Goal: Task Accomplishment & Management: Use online tool/utility

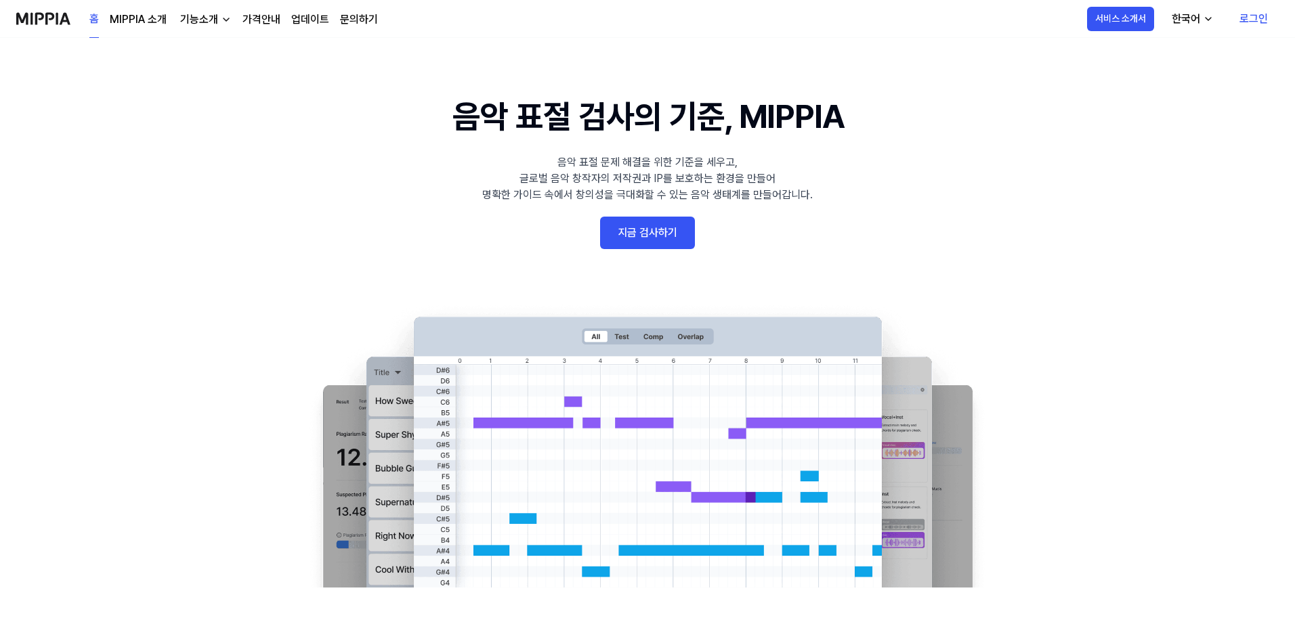
click at [649, 236] on link "지금 검사하기" at bounding box center [647, 233] width 95 height 32
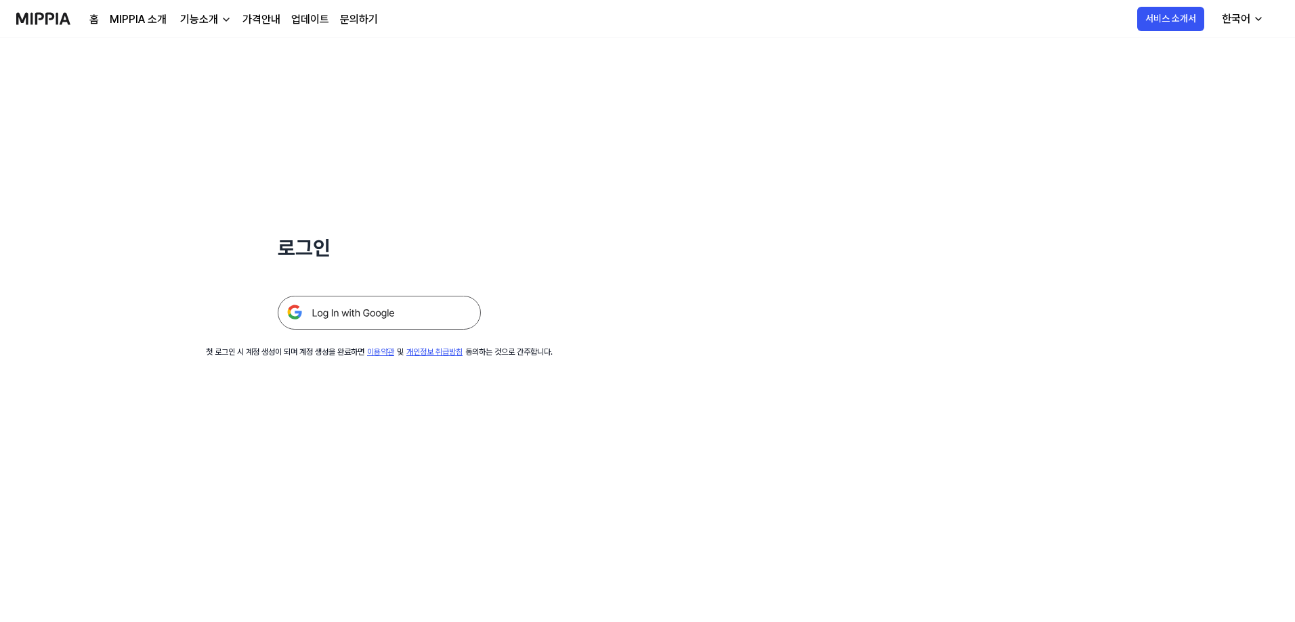
click at [334, 322] on img at bounding box center [379, 313] width 203 height 34
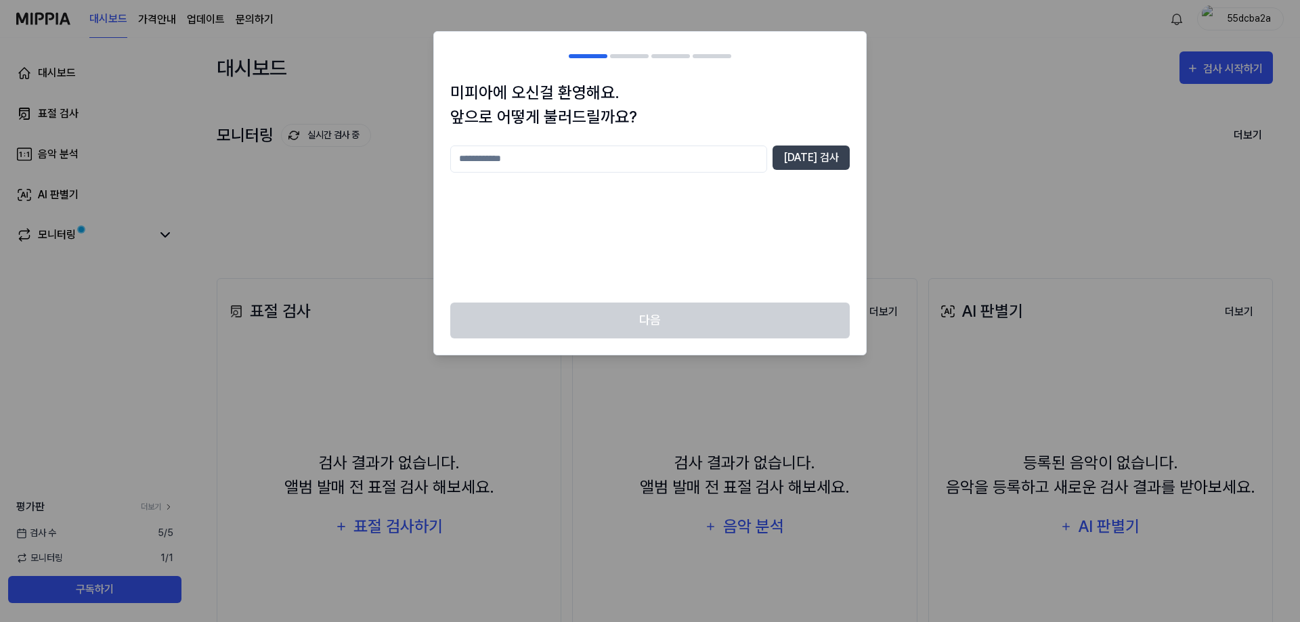
click at [583, 157] on input "text" at bounding box center [608, 159] width 317 height 27
type input "*"
type input "*******"
click at [835, 171] on div "******* [DATE] 검사" at bounding box center [649, 159] width 399 height 27
click at [833, 163] on button "[DATE] 검사" at bounding box center [811, 158] width 77 height 24
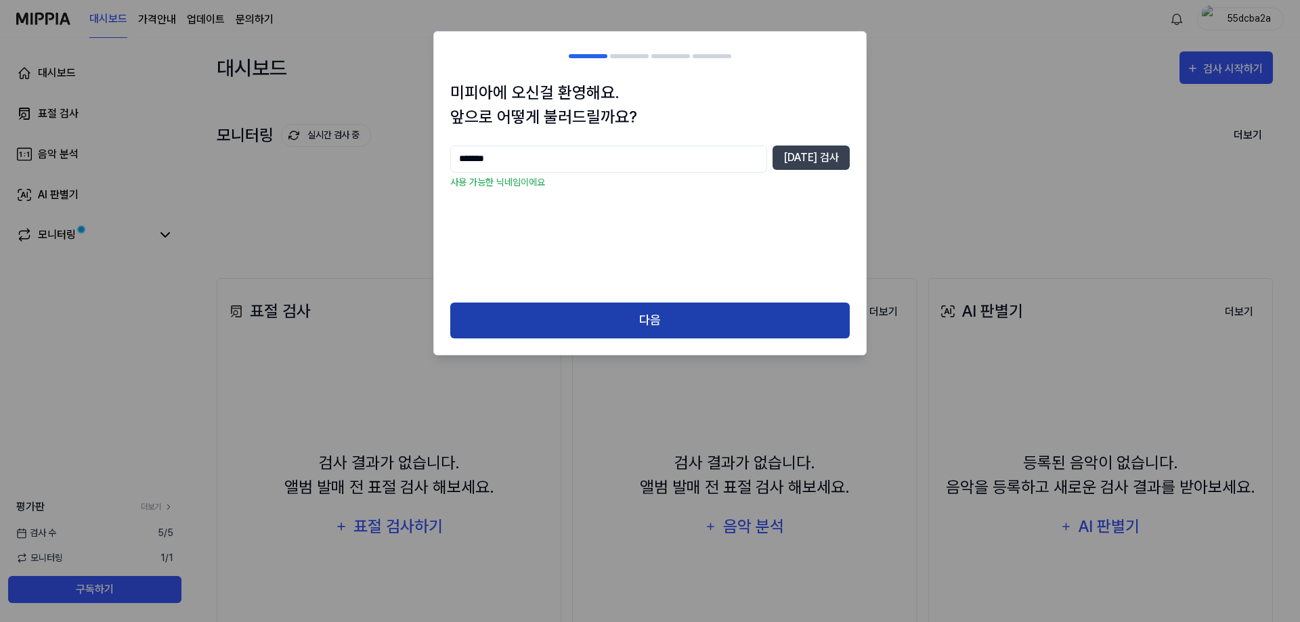
click at [636, 328] on button "다음" at bounding box center [649, 321] width 399 height 36
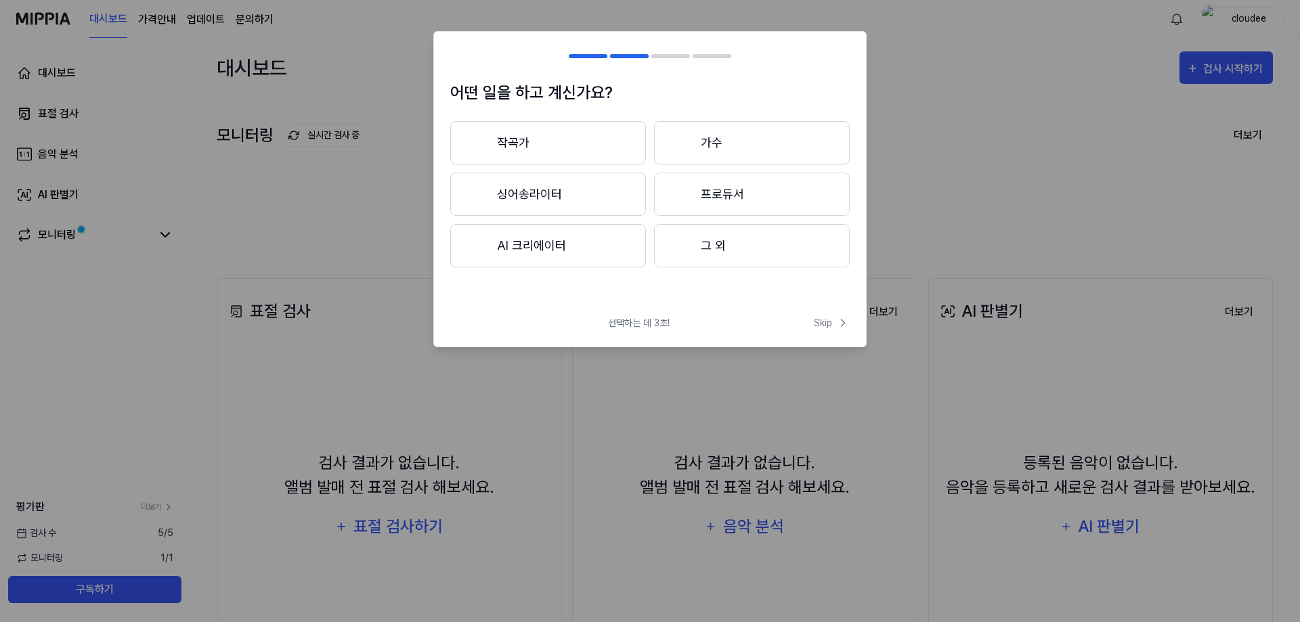
click at [540, 241] on button "AI 크리에이터" at bounding box center [548, 245] width 196 height 43
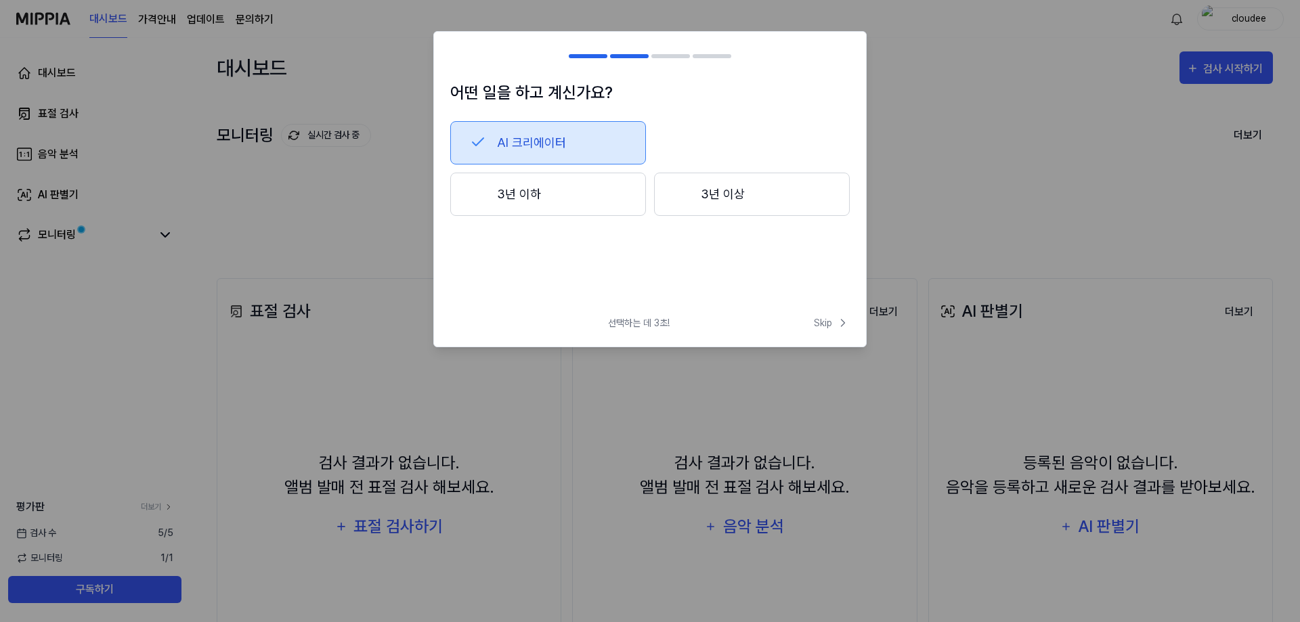
click at [592, 195] on button "3년 이하" at bounding box center [548, 194] width 196 height 43
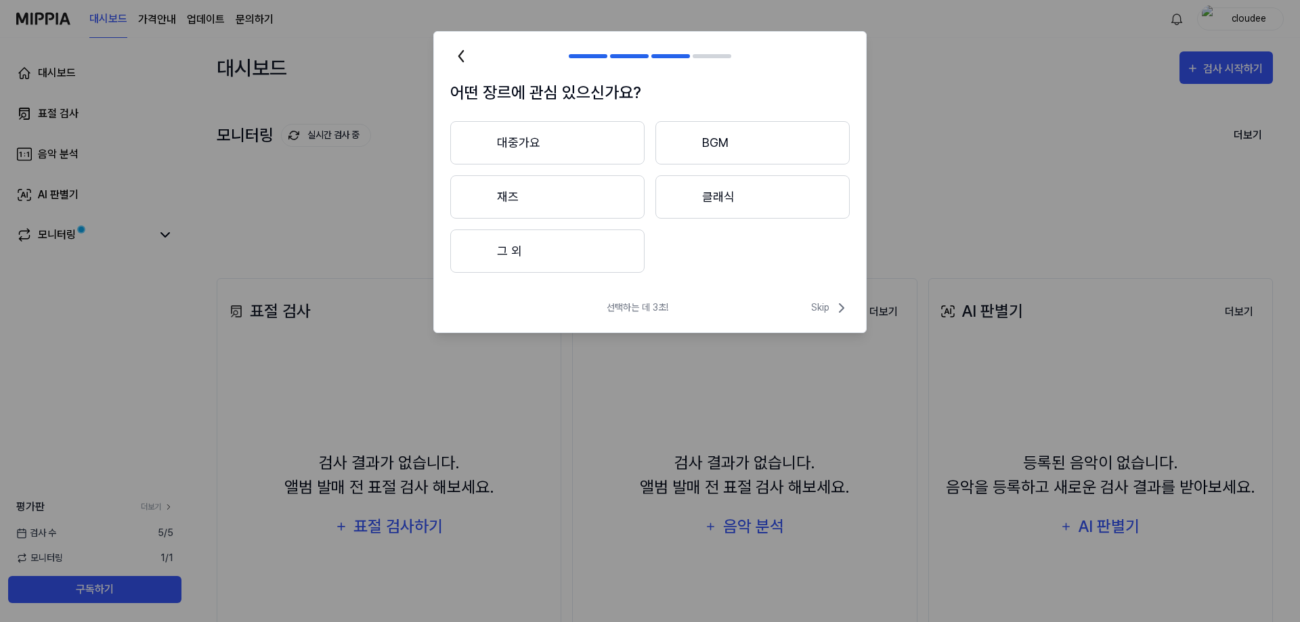
click at [584, 148] on button "대중가요" at bounding box center [547, 142] width 194 height 43
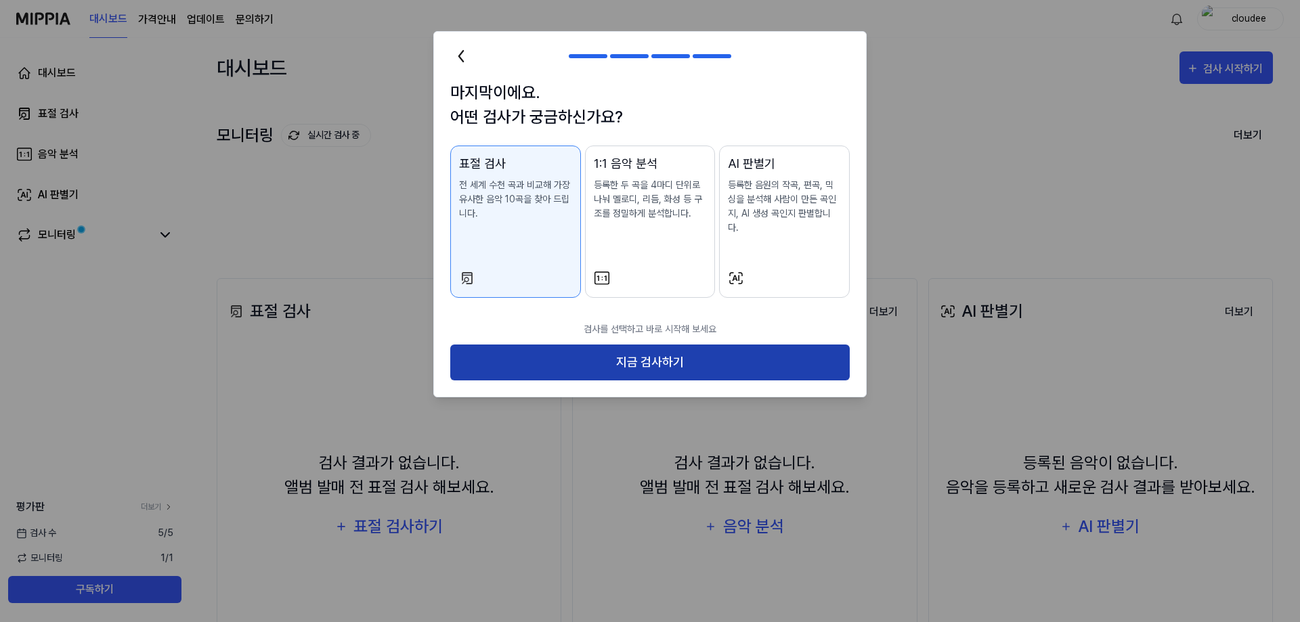
click at [598, 351] on button "지금 검사하기" at bounding box center [649, 363] width 399 height 36
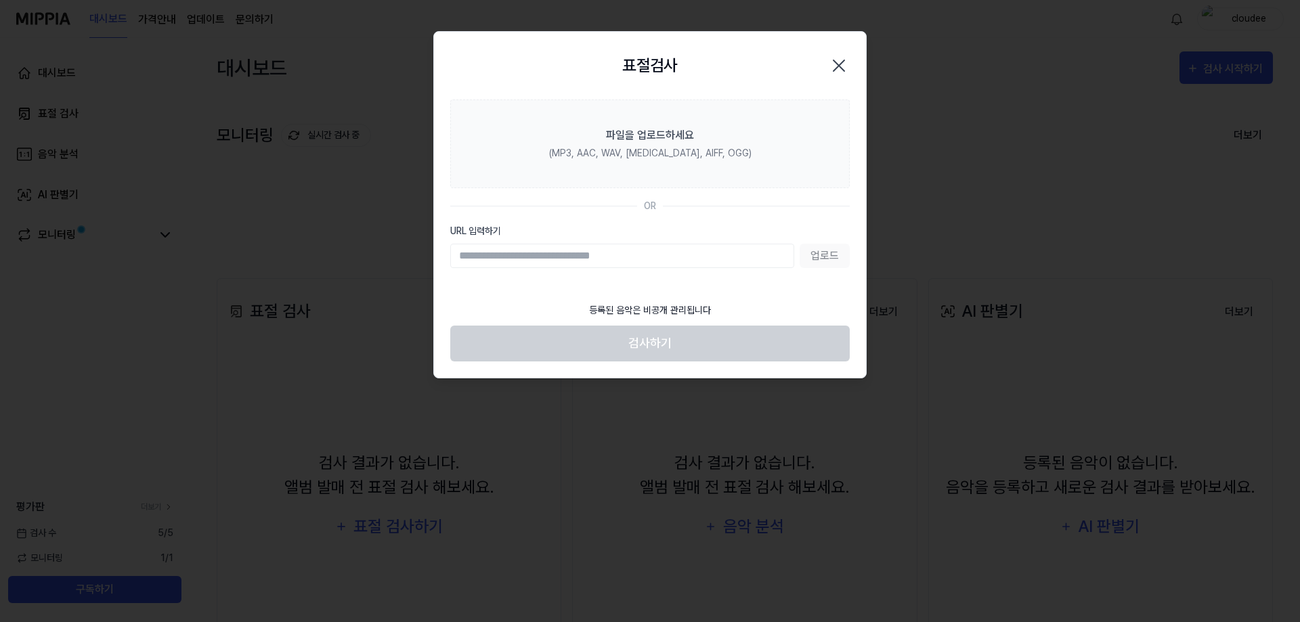
click at [825, 261] on div "업로드" at bounding box center [649, 256] width 399 height 24
click at [726, 251] on input "URL 입력하기" at bounding box center [622, 256] width 344 height 24
click at [725, 223] on section "파일을 업로드하세요 (MP3, AAC, WAV, [MEDICAL_DATA], AIFF, OGG) OR URL 입력하기 업로드" at bounding box center [650, 198] width 432 height 196
click at [699, 258] on input "URL 입력하기" at bounding box center [622, 256] width 344 height 24
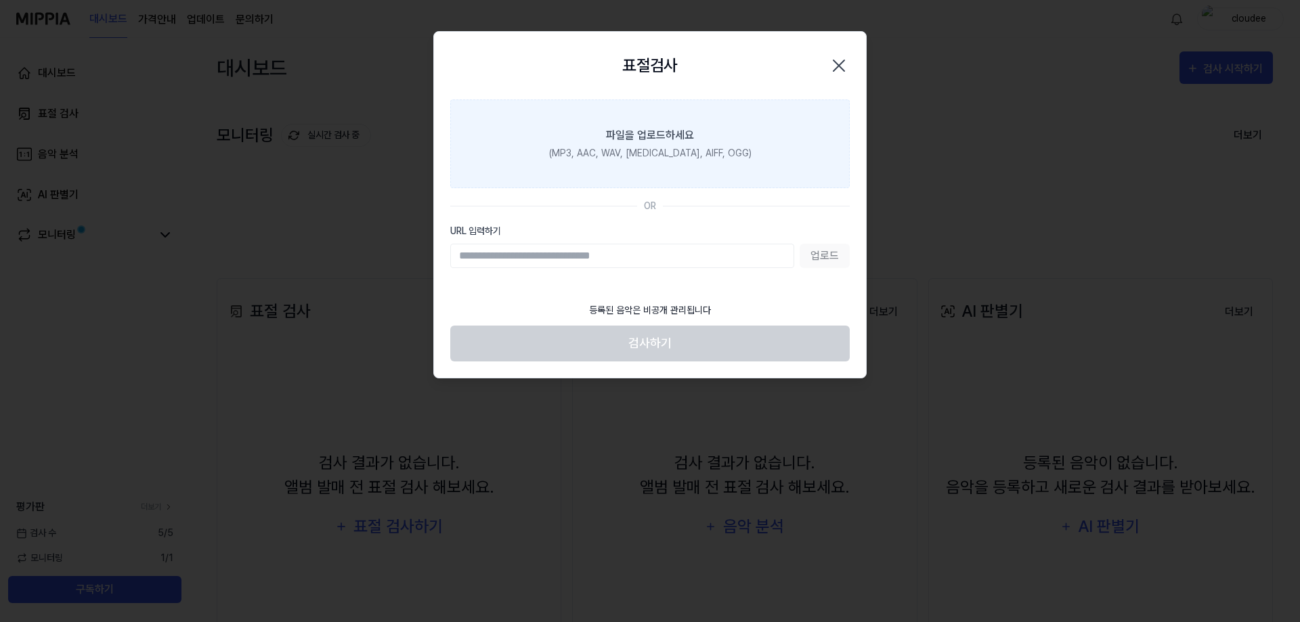
click at [687, 135] on div "파일을 업로드하세요" at bounding box center [650, 135] width 88 height 16
click at [0, 0] on input "파일을 업로드하세요 (MP3, AAC, WAV, [MEDICAL_DATA], AIFF, OGG)" at bounding box center [0, 0] width 0 height 0
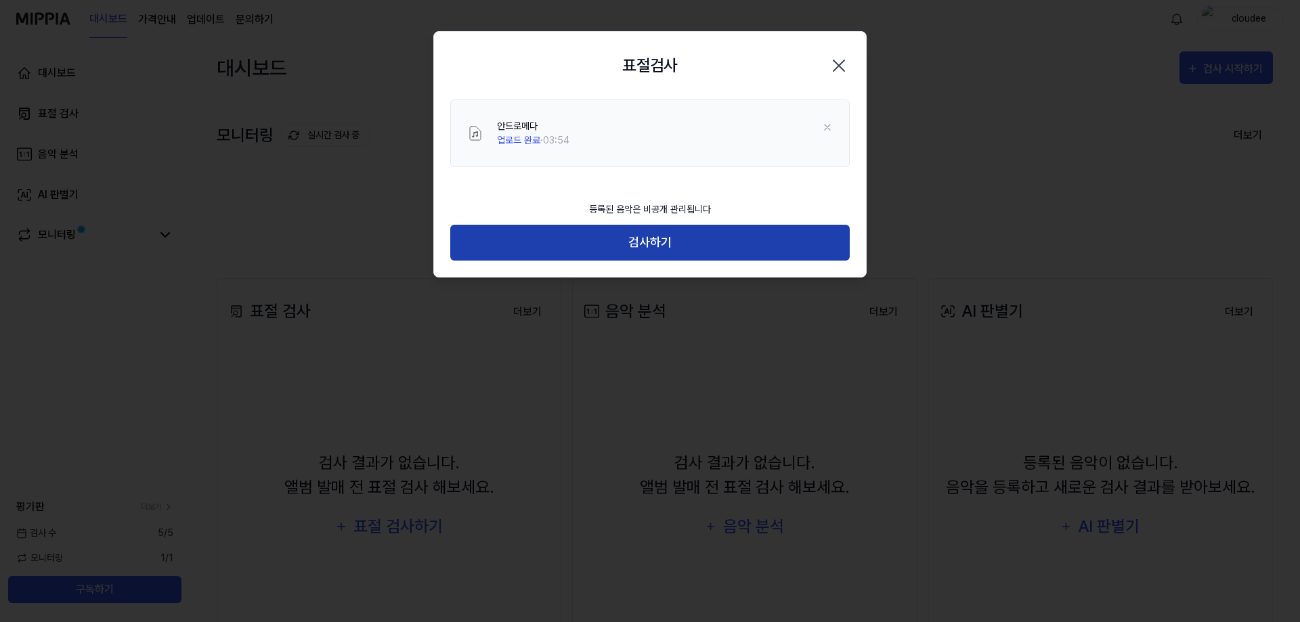
click at [648, 250] on button "검사하기" at bounding box center [649, 243] width 399 height 36
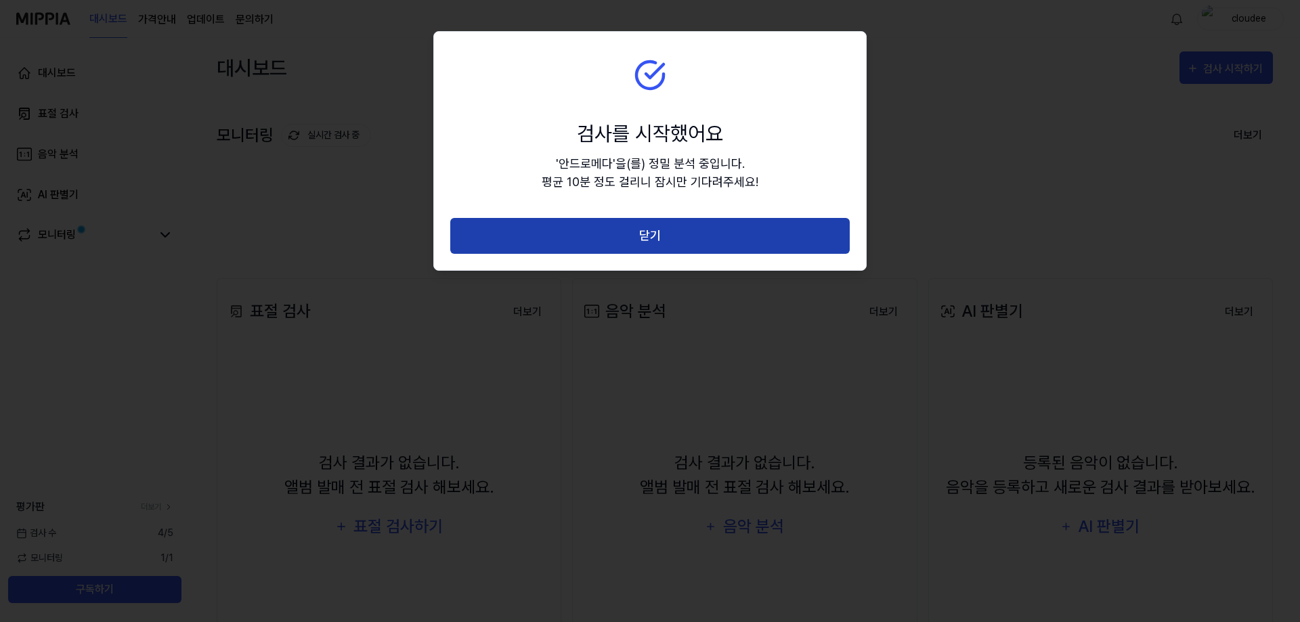
click at [615, 237] on button "닫기" at bounding box center [649, 236] width 399 height 36
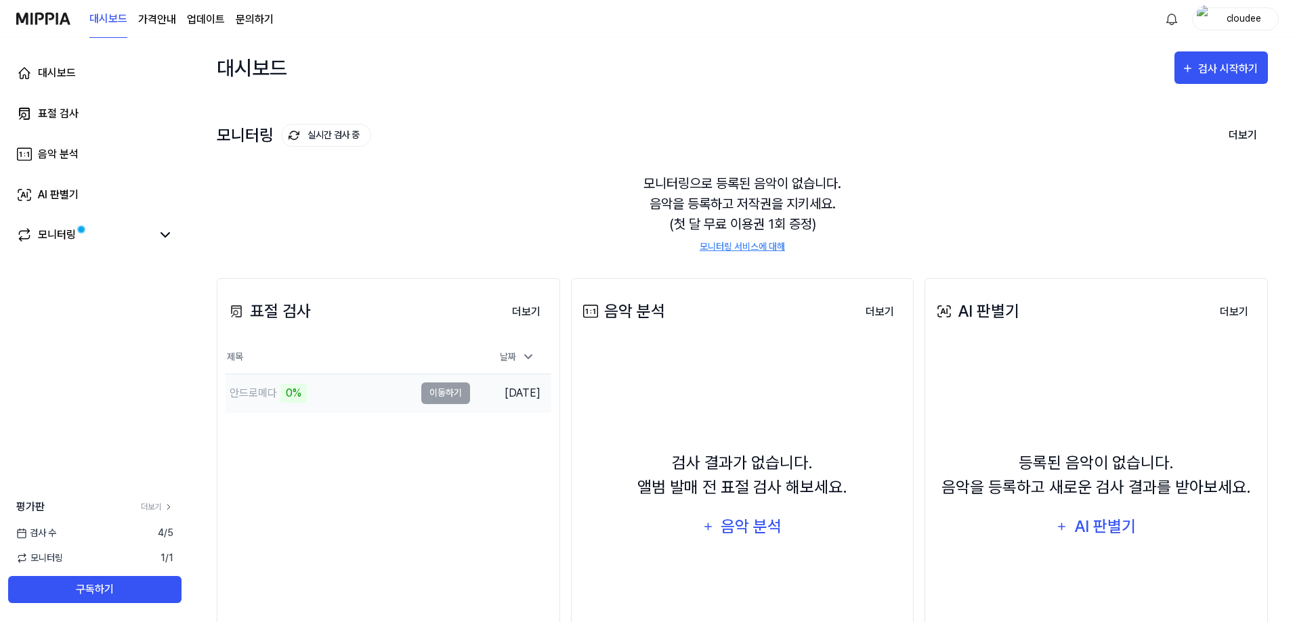
click at [450, 399] on td "안드로메다 0% 이동하기" at bounding box center [347, 393] width 244 height 38
click at [446, 394] on td "안드로메다 0% 이동하기" at bounding box center [347, 393] width 244 height 38
click at [580, 201] on div "모니터링으로 등록된 음악이 없습니다. 음악을 등록하고 저작권을 지키세요. (첫 달 무료 이용권 1회 증정) 모니터링 서비스에 대해" at bounding box center [742, 213] width 1051 height 113
click at [571, 150] on div "모니터링 실시간 검사 중 더보기 모니터링 모니터링으로 등록된 음악이 없습니다. 음악을 등록하고 저작권을 지키세요. (첫 달 무료 이용권 1회 …" at bounding box center [742, 174] width 1051 height 154
click at [532, 307] on button "더보기" at bounding box center [526, 312] width 50 height 27
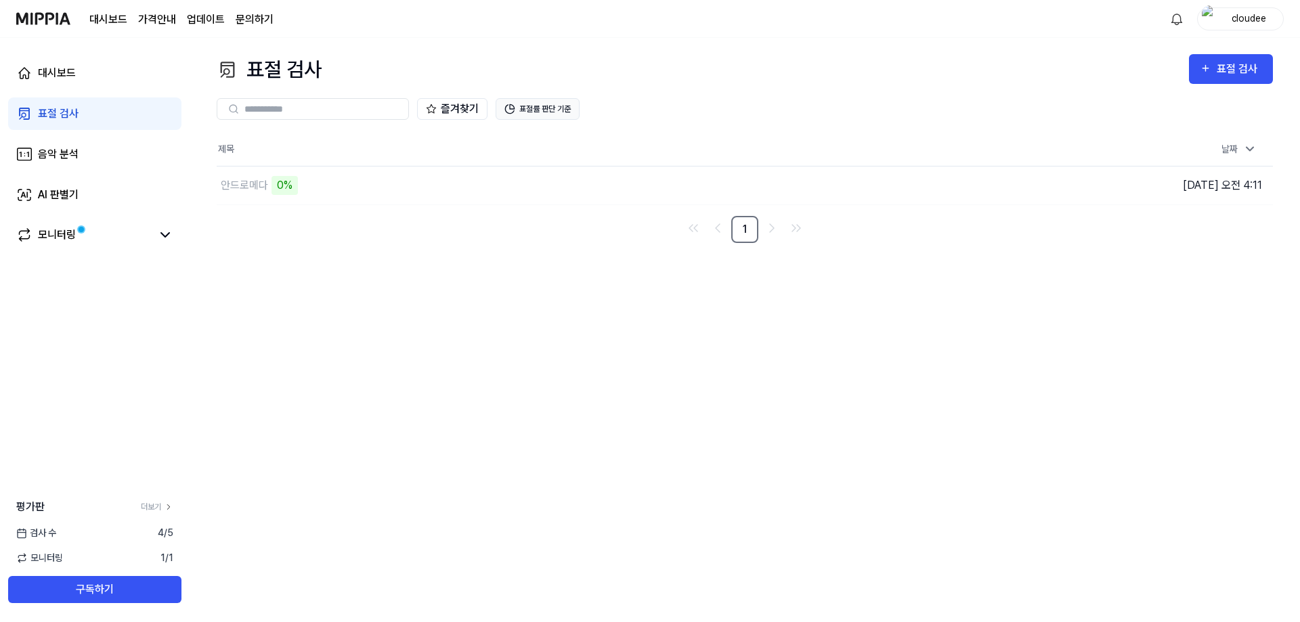
click at [564, 104] on button "표절률 판단 기준" at bounding box center [538, 109] width 84 height 22
click at [525, 109] on button "표절률 판단 기준" at bounding box center [538, 109] width 84 height 22
click at [51, 82] on link "대시보드" at bounding box center [94, 73] width 173 height 32
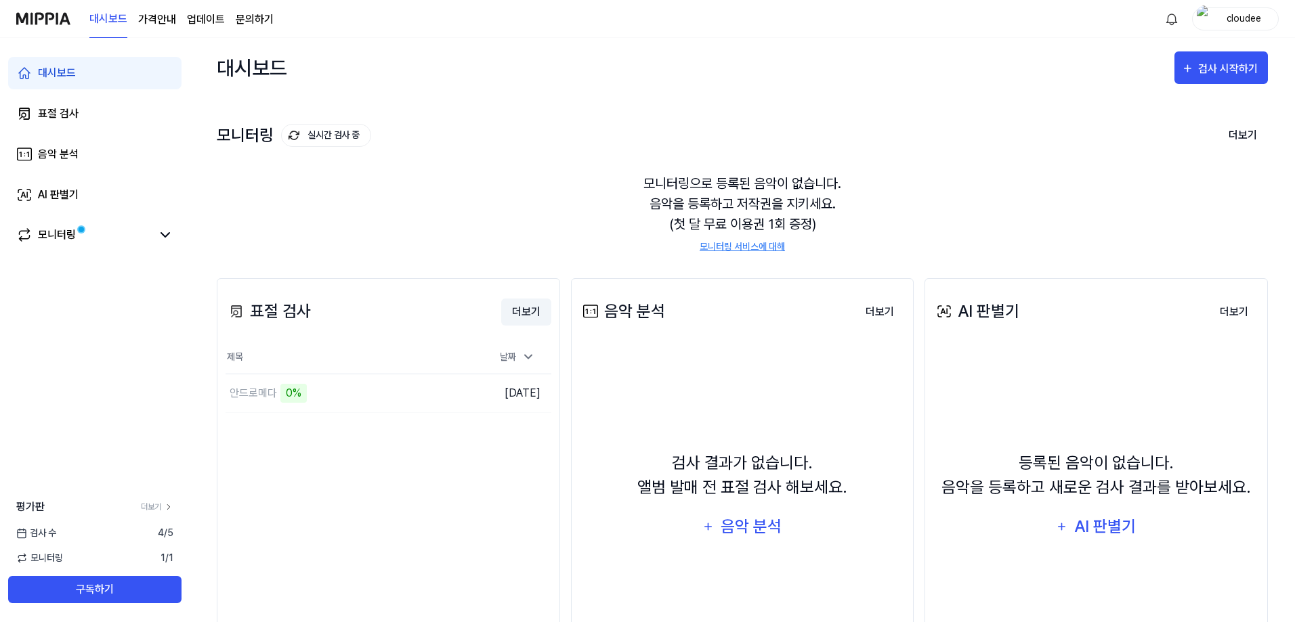
click at [514, 309] on button "더보기" at bounding box center [526, 312] width 50 height 27
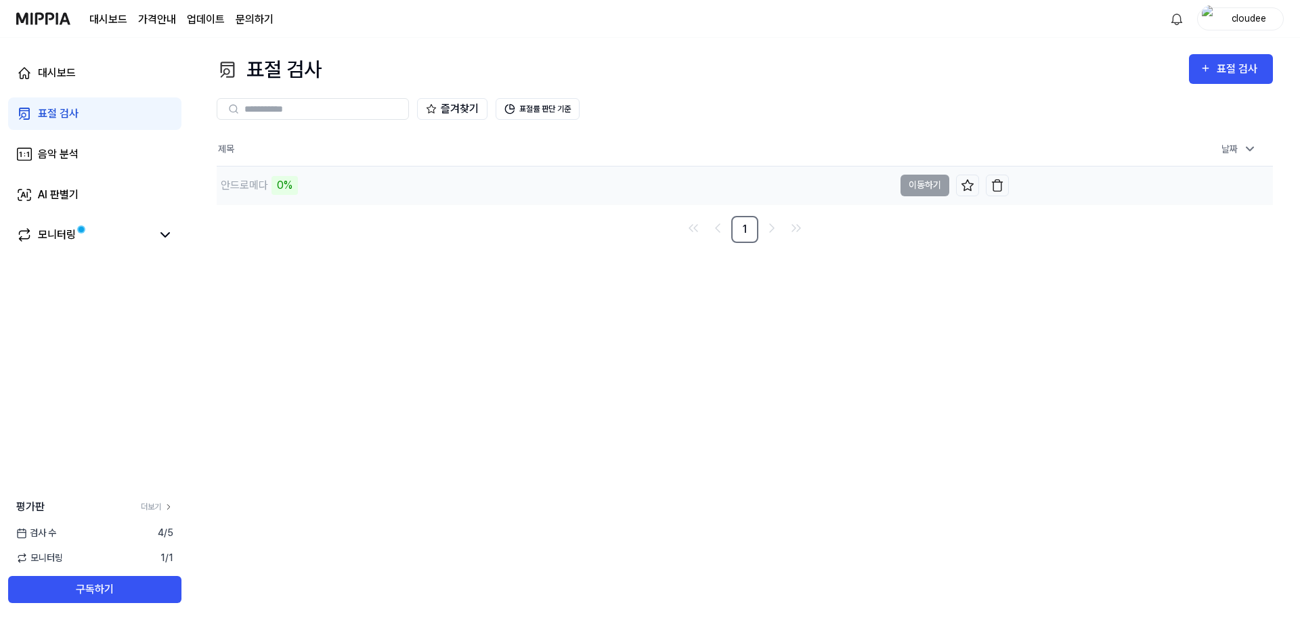
click at [912, 188] on td "안드로메다 0% 이동하기" at bounding box center [613, 186] width 792 height 38
click at [62, 21] on img at bounding box center [43, 18] width 54 height 37
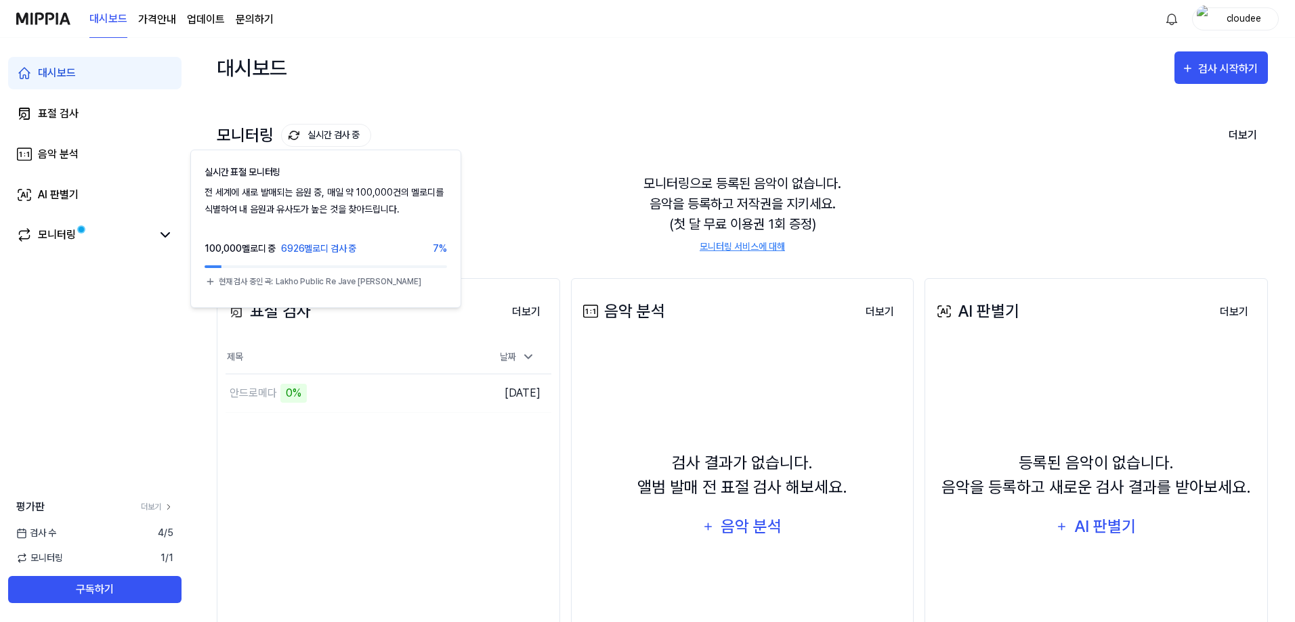
click at [324, 133] on button "실시간 검사 중" at bounding box center [326, 135] width 90 height 23
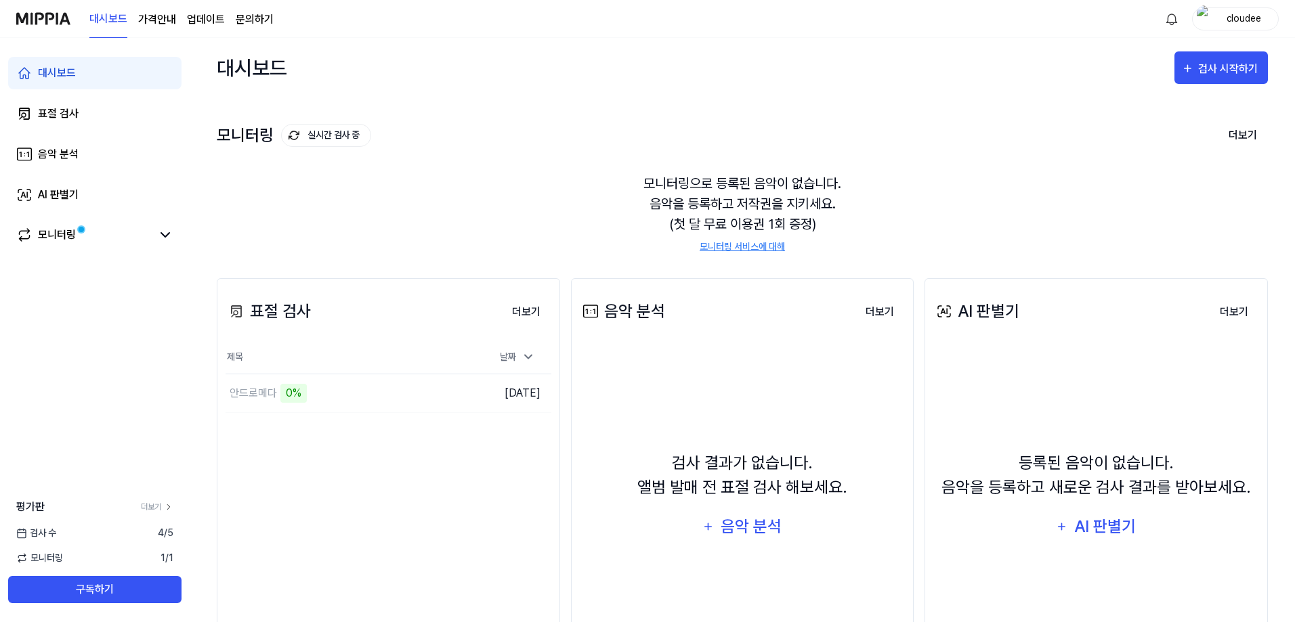
click at [628, 92] on div "대시보드 검사 시작하기" at bounding box center [742, 68] width 1051 height 60
click at [246, 395] on div "안드로메다" at bounding box center [253, 393] width 47 height 16
click at [458, 392] on td "안드로메다 0% 이동하기" at bounding box center [347, 393] width 244 height 38
click at [82, 123] on link "표절 검사" at bounding box center [94, 113] width 173 height 32
